Goal: Navigation & Orientation: Find specific page/section

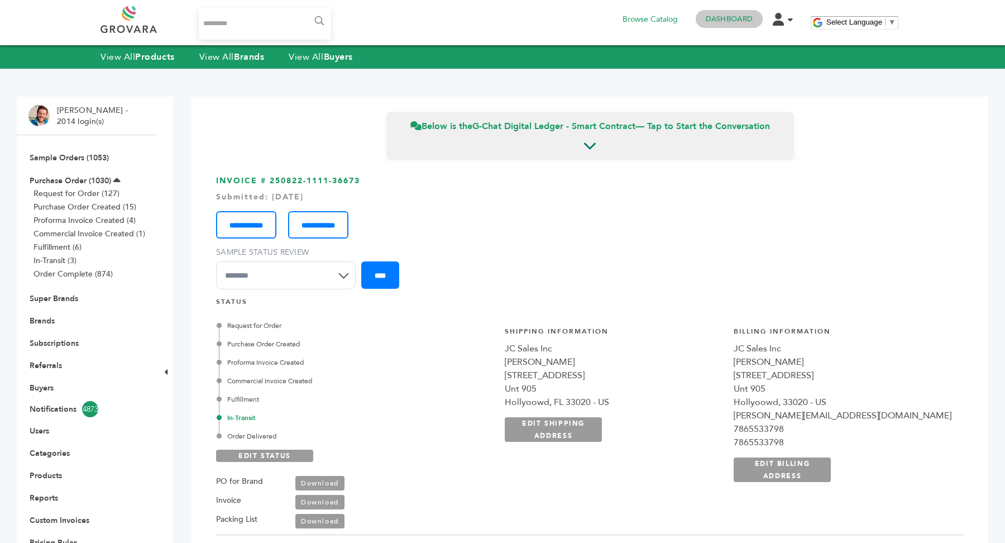
click at [722, 21] on link "Dashboard" at bounding box center [729, 19] width 47 height 10
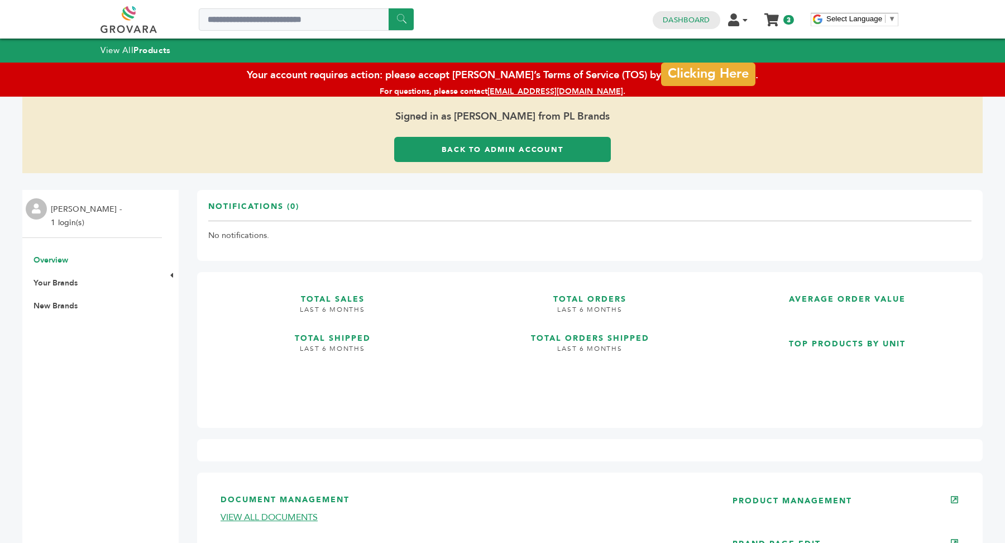
click at [547, 149] on link "Back to Admin Account" at bounding box center [502, 149] width 217 height 25
